Goal: Information Seeking & Learning: Learn about a topic

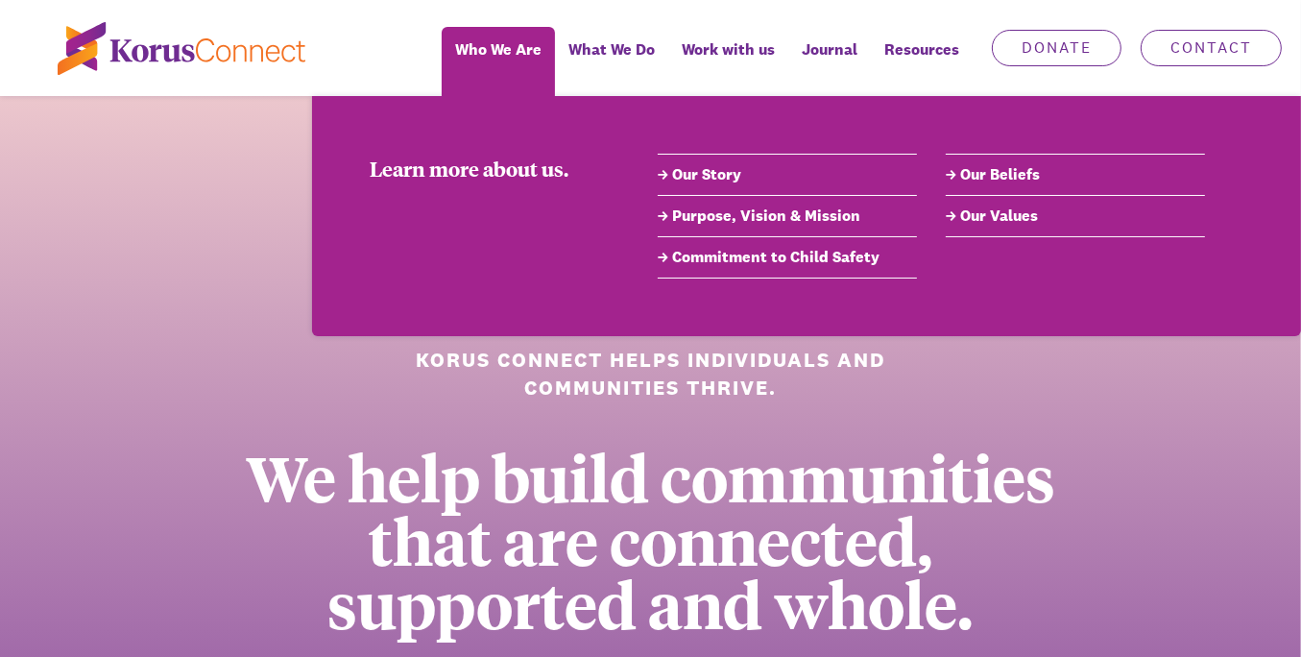
click at [713, 174] on link "Our Story" at bounding box center [787, 174] width 259 height 23
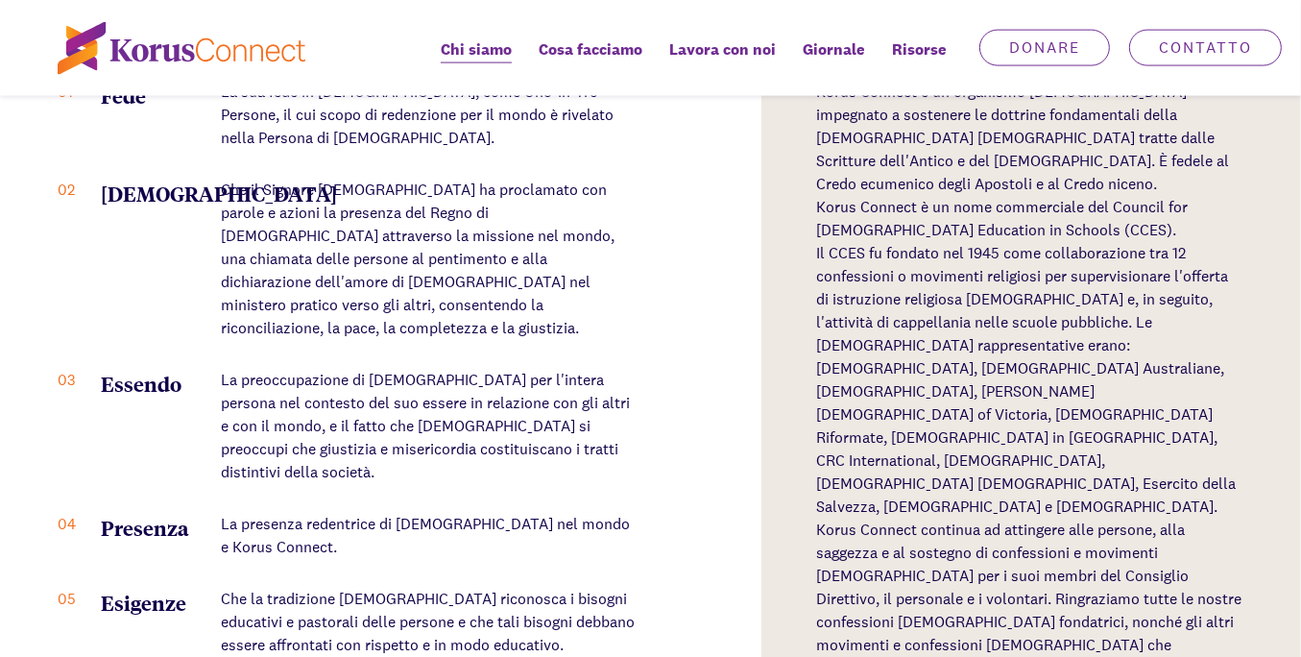
scroll to position [2460, 0]
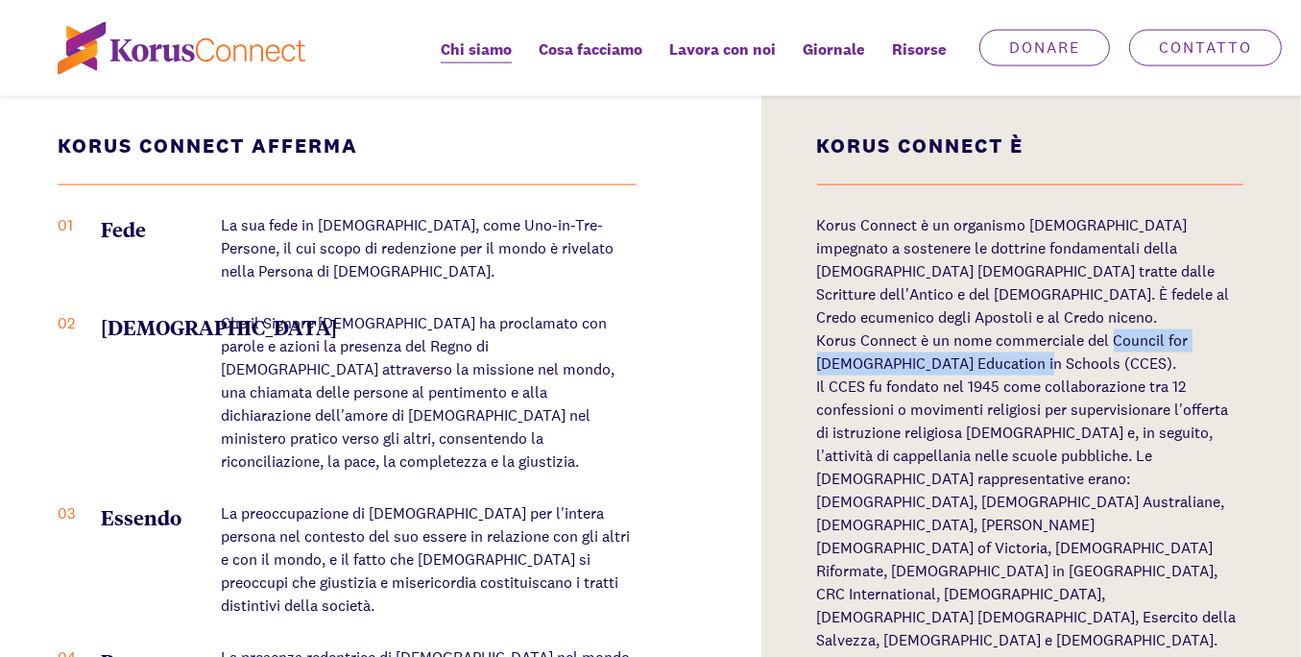
drag, startPoint x: 1114, startPoint y: 314, endPoint x: 1024, endPoint y: 342, distance: 93.5
click at [1024, 342] on font "Korus Connect è un nome commerciale del Council for [DEMOGRAPHIC_DATA] Educatio…" at bounding box center [1003, 351] width 372 height 43
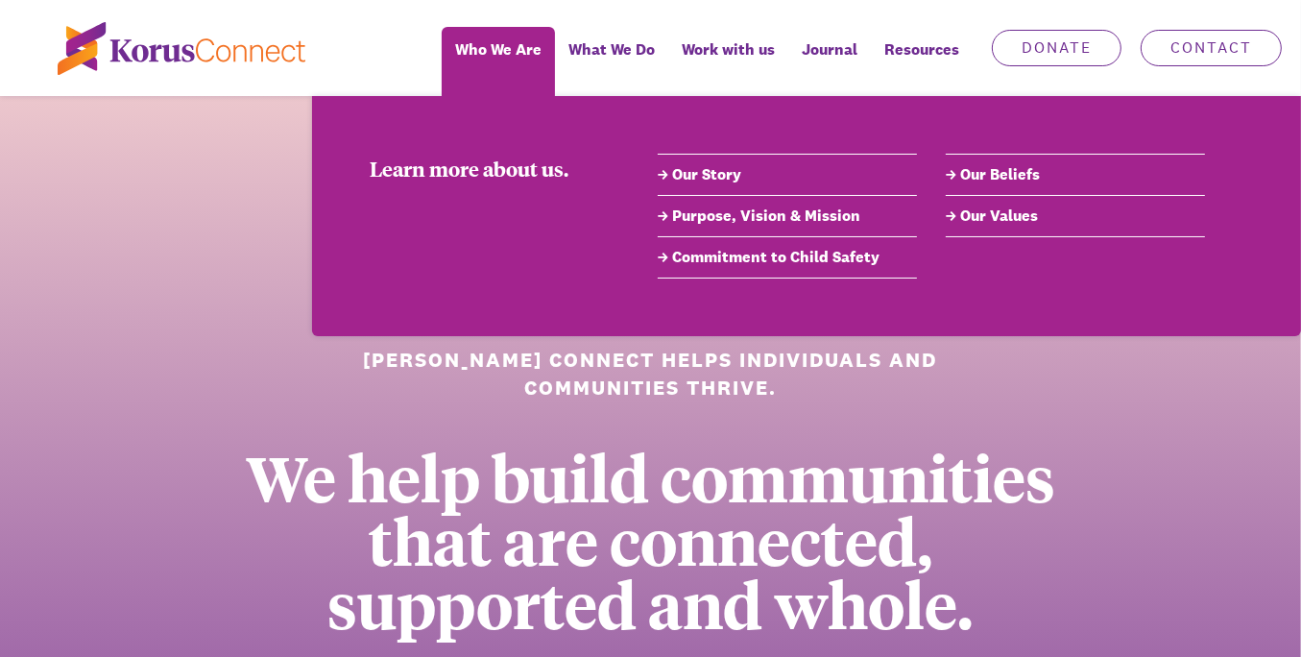
click at [705, 175] on link "Our Story" at bounding box center [787, 174] width 259 height 23
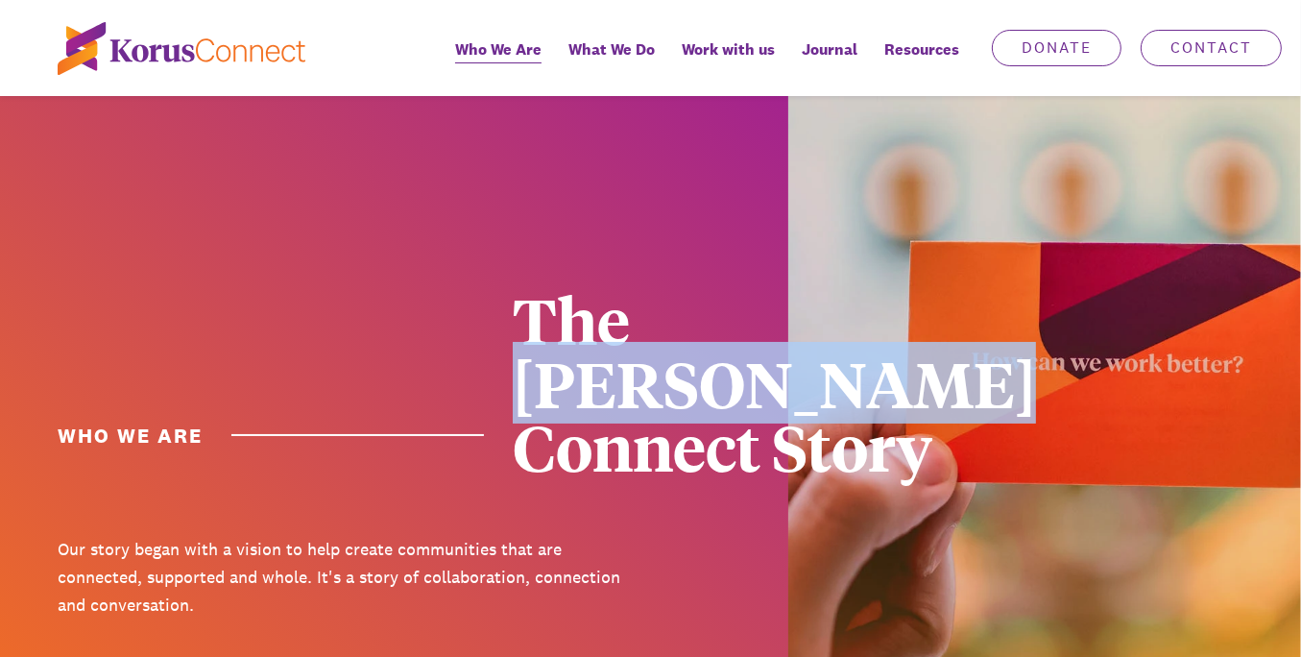
drag, startPoint x: 647, startPoint y: 329, endPoint x: 1076, endPoint y: 318, distance: 429.3
click at [1076, 318] on div "The Korus Connect Story" at bounding box center [802, 383] width 579 height 190
copy div "Korus Connect"
